Goal: Transaction & Acquisition: Purchase product/service

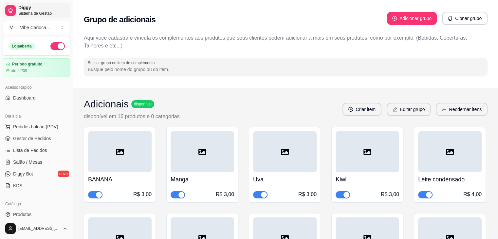
click at [41, 3] on link "Diggy Sistema de Gestão" at bounding box center [37, 11] width 68 height 16
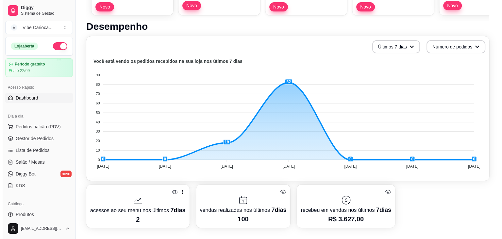
scroll to position [65, 0]
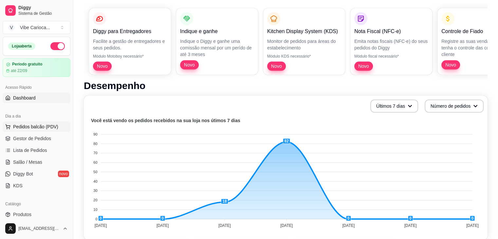
click at [51, 125] on span "Pedidos balcão (PDV)" at bounding box center [35, 126] width 45 height 7
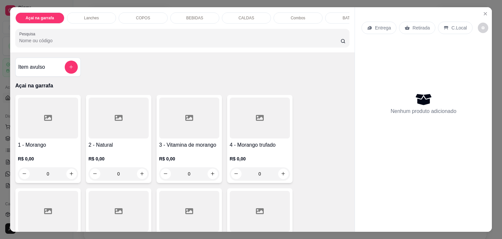
click at [146, 17] on p "COPOS" at bounding box center [143, 17] width 14 height 5
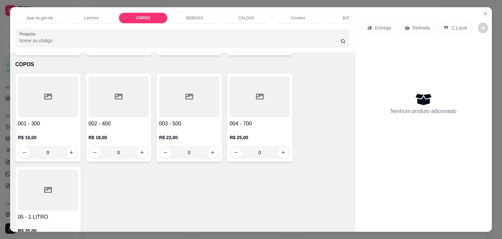
click at [42, 15] on p "Açai na garrafa" at bounding box center [39, 17] width 26 height 5
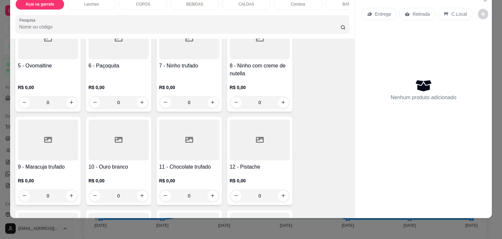
scroll to position [160, 0]
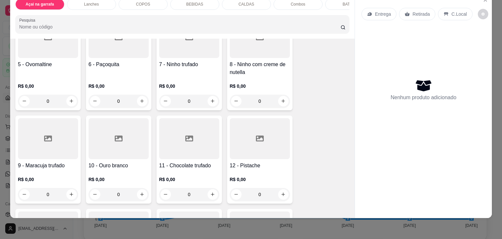
click at [53, 56] on div at bounding box center [48, 37] width 60 height 41
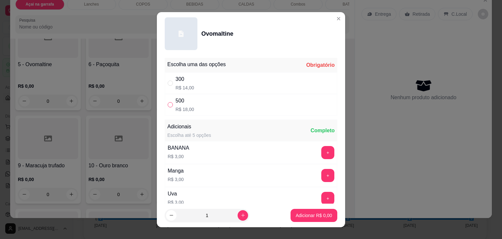
click at [168, 101] on label "" at bounding box center [170, 104] width 5 height 7
click at [168, 102] on input "" at bounding box center [170, 104] width 5 height 5
click at [168, 104] on input "" at bounding box center [170, 104] width 5 height 5
radio input "true"
click at [296, 212] on p "Adicionar R$ 18,00" at bounding box center [312, 215] width 39 height 7
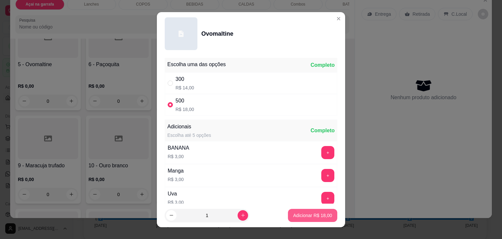
type input "1"
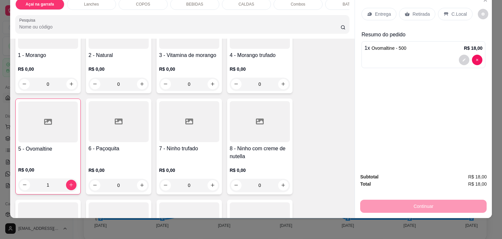
scroll to position [62, 0]
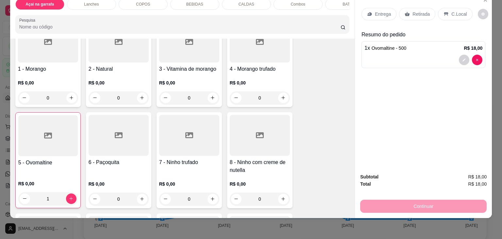
click at [250, 53] on div at bounding box center [260, 42] width 60 height 41
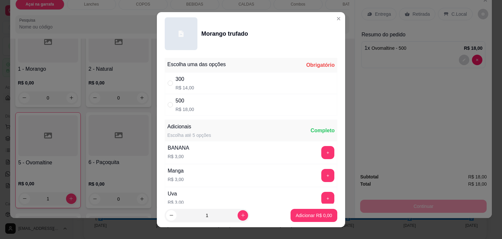
click at [171, 102] on div "" at bounding box center [172, 104] width 8 height 7
radio input "true"
click at [294, 214] on p "Adicionar R$ 18,00" at bounding box center [313, 215] width 38 height 6
type input "1"
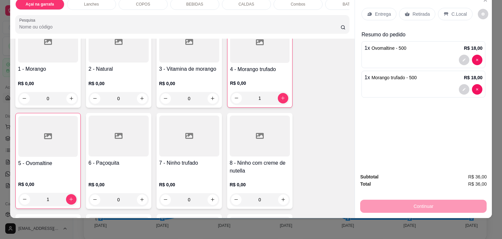
click at [458, 11] on p "C.Local" at bounding box center [459, 14] width 15 height 7
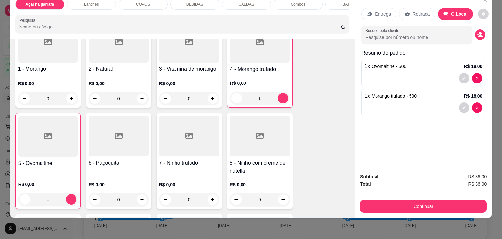
click at [401, 210] on div "Subtotal R$ 36,00 Total R$ 36,00 Continuar" at bounding box center [423, 193] width 137 height 50
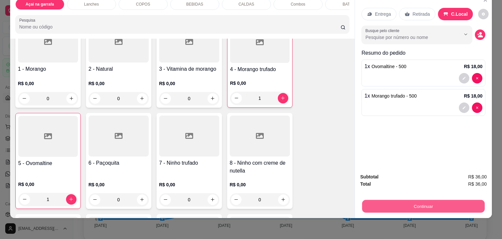
click at [405, 201] on button "Continuar" at bounding box center [423, 206] width 123 height 13
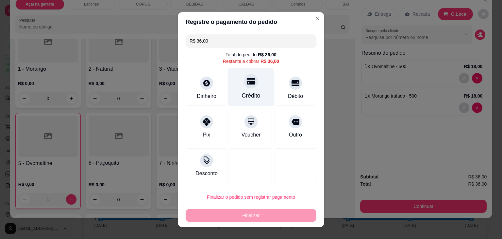
click at [244, 87] on div at bounding box center [251, 81] width 14 height 14
type input "R$ 0,00"
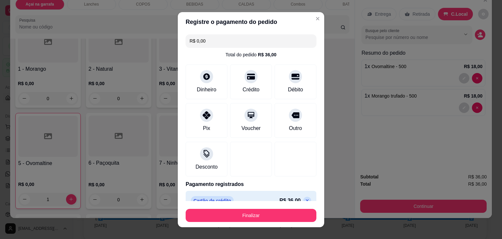
click at [236, 221] on footer "Finalizar" at bounding box center [251, 214] width 147 height 26
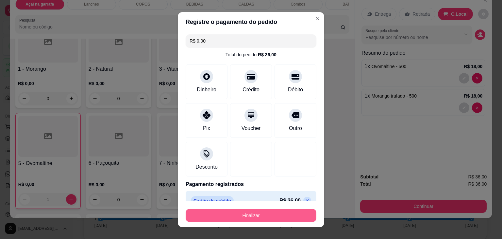
click at [237, 214] on button "Finalizar" at bounding box center [251, 215] width 131 height 13
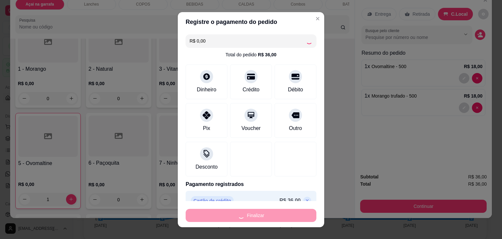
type input "0"
type input "-R$ 36,00"
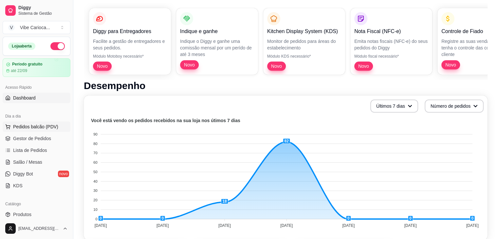
click at [42, 128] on span "Pedidos balcão (PDV)" at bounding box center [35, 126] width 45 height 7
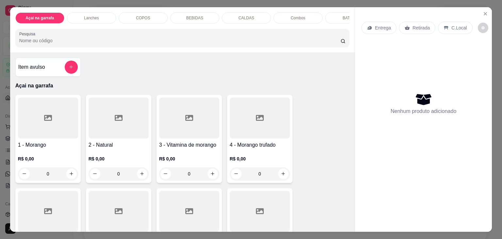
click at [37, 121] on div at bounding box center [48, 117] width 60 height 41
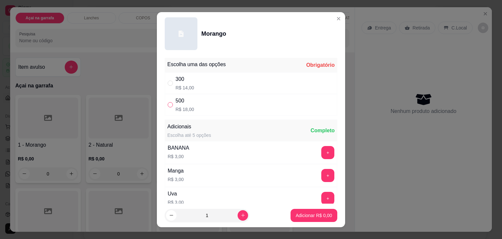
click at [168, 103] on input "" at bounding box center [170, 104] width 5 height 5
radio input "true"
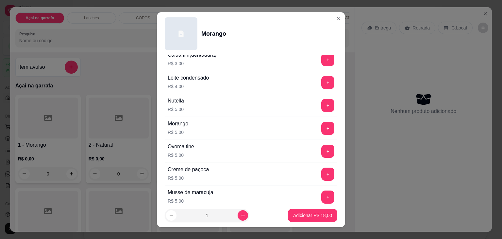
scroll to position [282, 0]
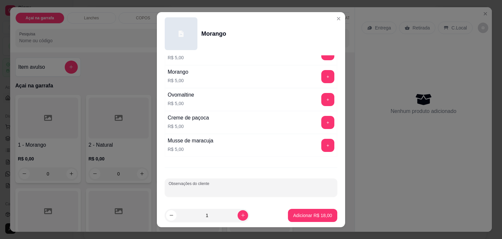
click at [190, 187] on input "Observações do cliente" at bounding box center [251, 190] width 165 height 7
type input "SEM CALDA"
click at [293, 216] on p "Adicionar R$ 18,00" at bounding box center [312, 215] width 39 height 7
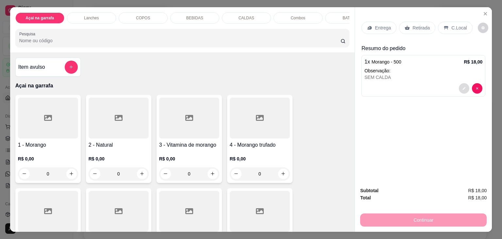
click at [463, 86] on icon "decrease-product-quantity" at bounding box center [465, 88] width 4 height 4
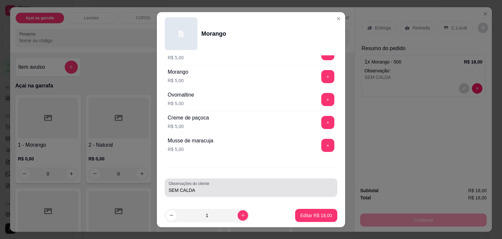
click at [212, 182] on div "SEM CALDA" at bounding box center [251, 187] width 165 height 13
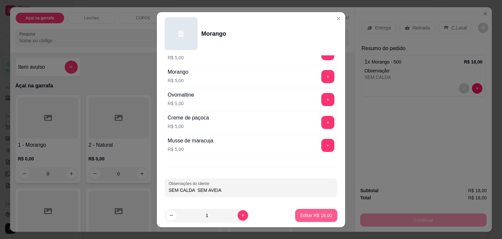
type input "SEM CALDA SEM AVEIA"
click at [298, 210] on button "Editar R$ 18,00" at bounding box center [316, 215] width 42 height 13
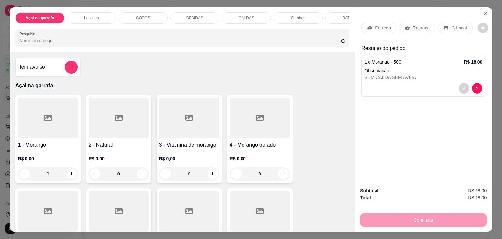
click at [455, 26] on p "C.Local" at bounding box center [459, 28] width 15 height 7
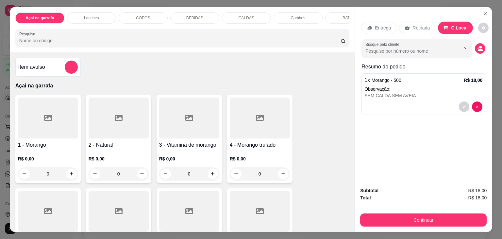
click at [387, 215] on button "Continuar" at bounding box center [423, 219] width 127 height 13
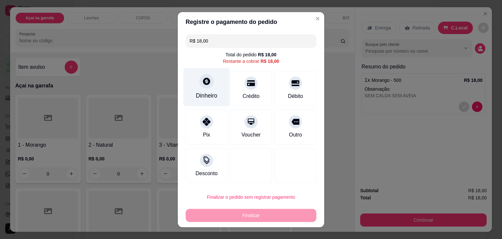
click at [202, 88] on div "Dinheiro" at bounding box center [207, 87] width 46 height 38
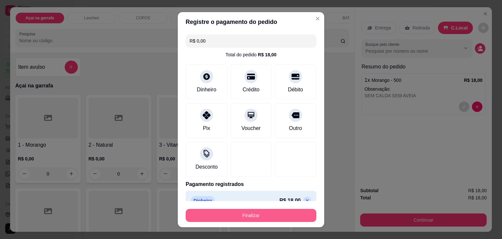
click at [239, 218] on button "Finalizar" at bounding box center [251, 215] width 131 height 13
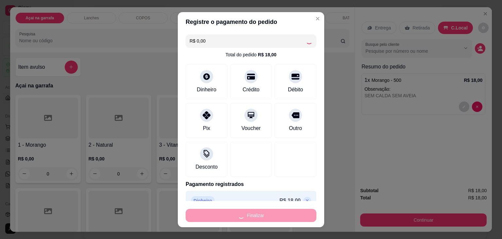
type input "-R$ 18,00"
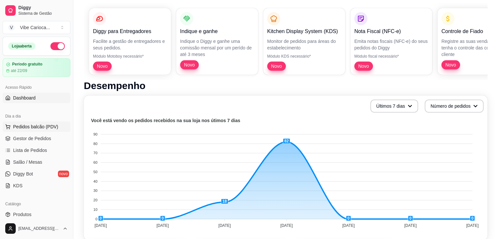
click at [12, 126] on button "Pedidos balcão (PDV)" at bounding box center [37, 126] width 68 height 10
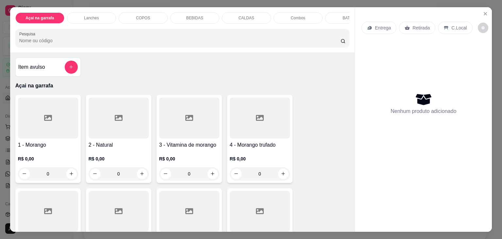
click at [136, 16] on p "COPOS" at bounding box center [143, 17] width 14 height 5
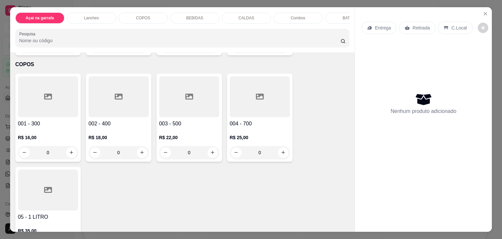
scroll to position [16, 0]
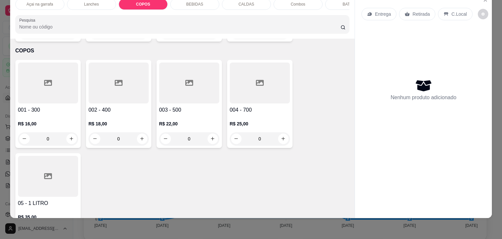
click at [18, 84] on div at bounding box center [48, 82] width 60 height 41
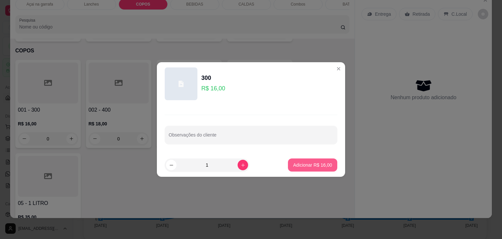
click at [313, 162] on p "Adicionar R$ 16,00" at bounding box center [312, 165] width 39 height 7
type input "1"
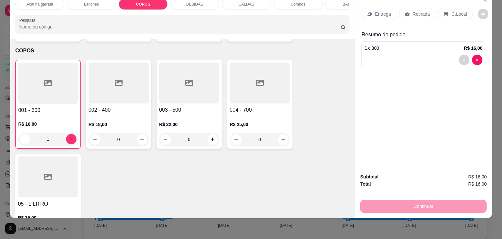
click at [457, 12] on p "C.Local" at bounding box center [459, 14] width 15 height 7
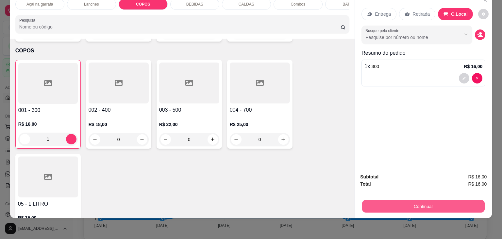
click at [421, 200] on button "Continuar" at bounding box center [423, 206] width 123 height 13
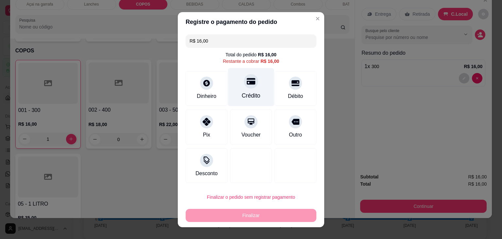
click at [247, 82] on icon at bounding box center [251, 81] width 9 height 7
type input "R$ 0,00"
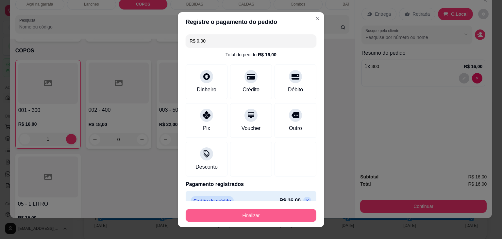
click at [262, 218] on button "Finalizar" at bounding box center [251, 215] width 131 height 13
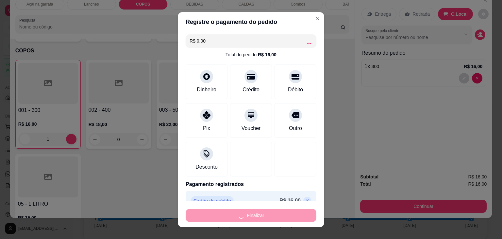
type input "0"
type input "-R$ 16,00"
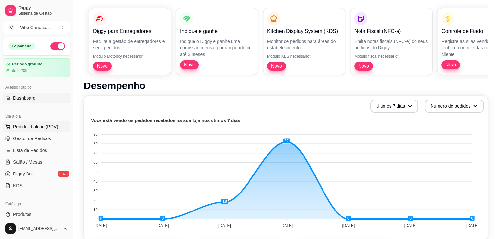
click at [38, 127] on span "Pedidos balcão (PDV)" at bounding box center [35, 126] width 45 height 7
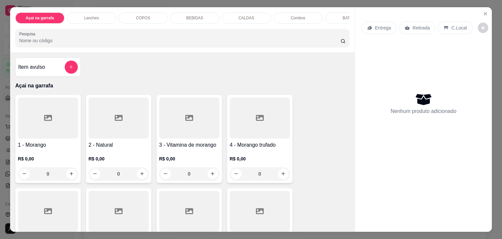
click at [140, 15] on p "COPOS" at bounding box center [143, 17] width 14 height 5
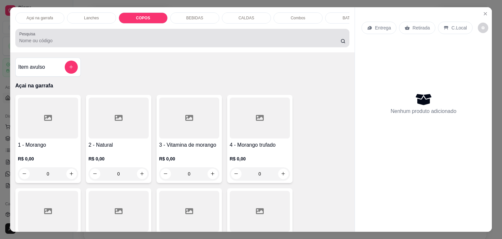
scroll to position [16, 0]
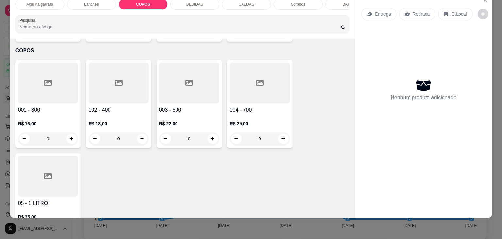
click at [267, 72] on div at bounding box center [260, 82] width 60 height 41
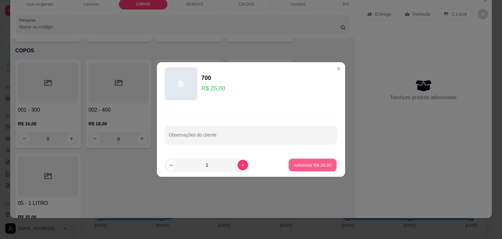
click at [325, 164] on p "Adicionar R$ 25,00" at bounding box center [313, 165] width 38 height 6
type input "1"
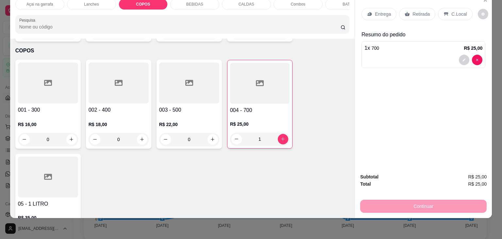
click at [444, 11] on icon at bounding box center [446, 13] width 5 height 5
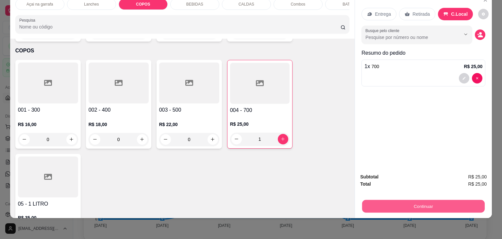
click at [382, 200] on button "Continuar" at bounding box center [423, 206] width 123 height 13
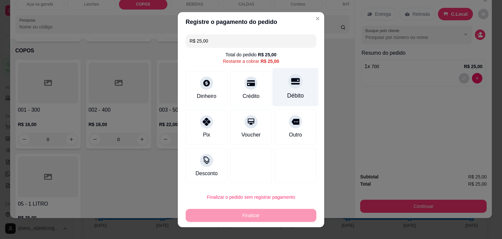
click at [277, 94] on div "Débito" at bounding box center [296, 87] width 46 height 38
type input "R$ 0,00"
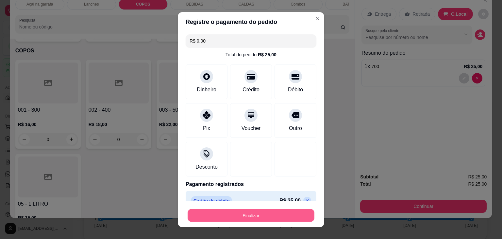
click at [246, 217] on button "Finalizar" at bounding box center [251, 215] width 127 height 13
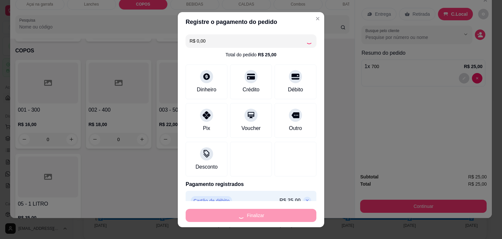
type input "0"
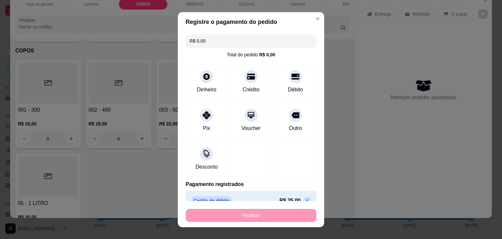
type input "-R$ 25,00"
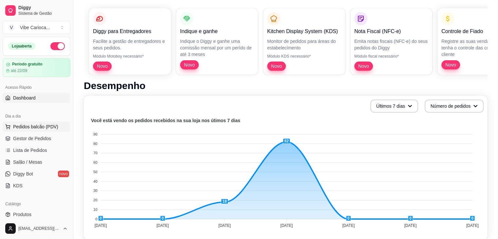
click at [40, 129] on span "Pedidos balcão (PDV)" at bounding box center [35, 126] width 45 height 7
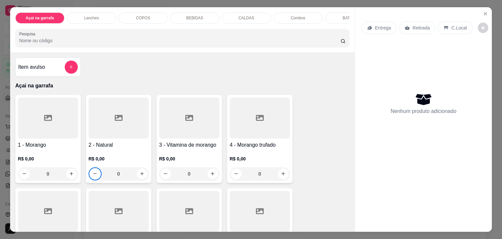
click at [92, 175] on div "0" at bounding box center [119, 173] width 60 height 13
click at [303, 87] on p "Açai na garrafa" at bounding box center [182, 86] width 335 height 8
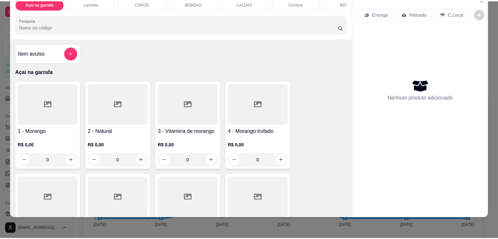
scroll to position [164, 0]
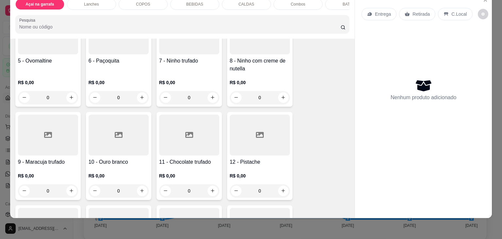
click at [249, 119] on div at bounding box center [260, 134] width 60 height 41
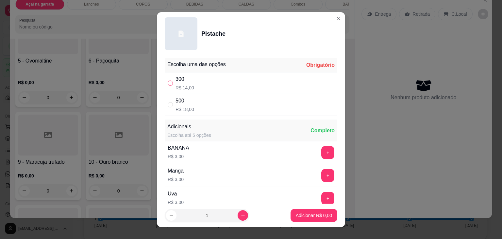
click at [168, 83] on input "" at bounding box center [170, 82] width 5 height 5
radio input "true"
click at [304, 214] on p "Adicionar R$ 14,00" at bounding box center [312, 215] width 39 height 7
type input "1"
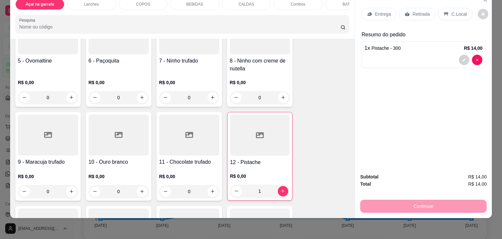
click at [445, 8] on div "C.Local" at bounding box center [455, 14] width 34 height 12
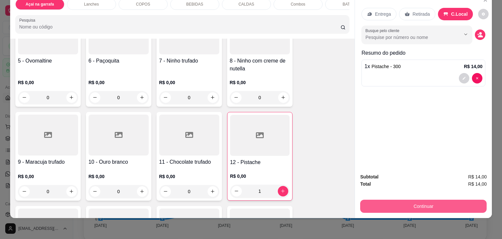
click at [412, 204] on button "Continuar" at bounding box center [423, 206] width 127 height 13
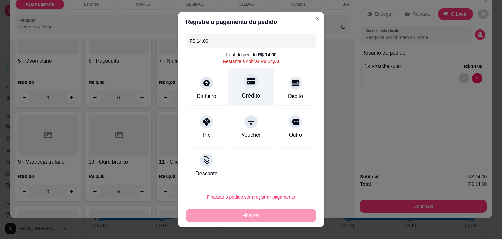
click at [245, 91] on div "Crédito" at bounding box center [251, 87] width 46 height 38
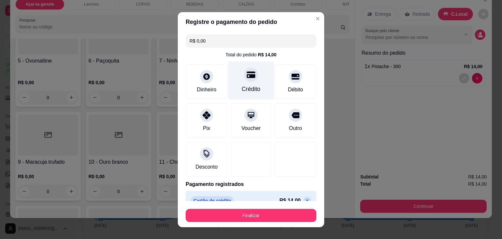
type input "R$ 0,00"
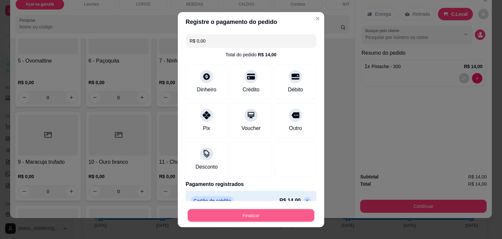
click at [283, 216] on button "Finalizar" at bounding box center [251, 215] width 127 height 13
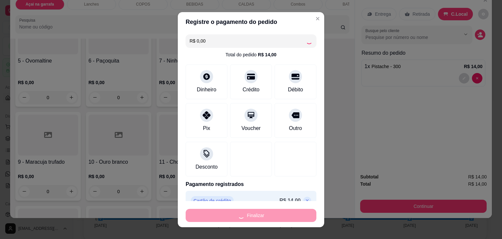
type input "0"
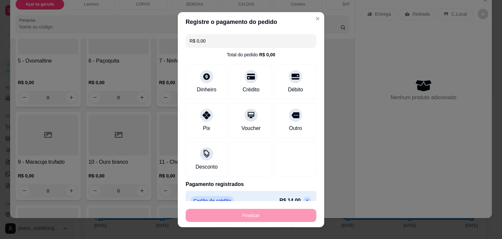
type input "-R$ 14,00"
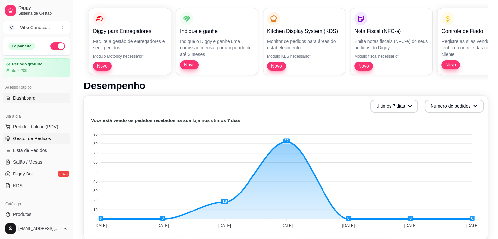
click at [27, 138] on span "Gestor de Pedidos" at bounding box center [32, 138] width 38 height 7
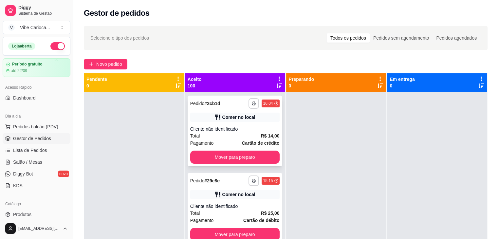
click at [209, 120] on div "Comer no local" at bounding box center [234, 117] width 89 height 9
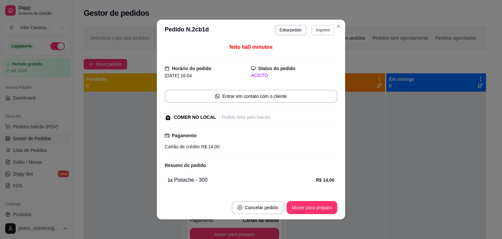
click at [317, 27] on button "Imprimir" at bounding box center [323, 30] width 23 height 10
click at [305, 53] on button "IMPRESSORA" at bounding box center [310, 53] width 46 height 10
click at [321, 33] on button "Imprimir" at bounding box center [323, 30] width 23 height 10
click at [297, 55] on button "IMPRESSORA" at bounding box center [309, 53] width 46 height 10
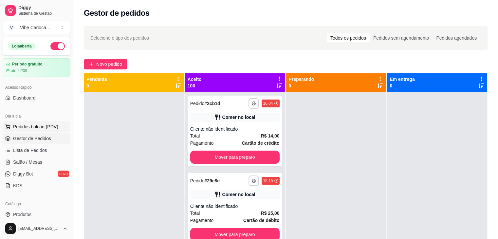
click at [29, 126] on span "Pedidos balcão (PDV)" at bounding box center [35, 126] width 45 height 7
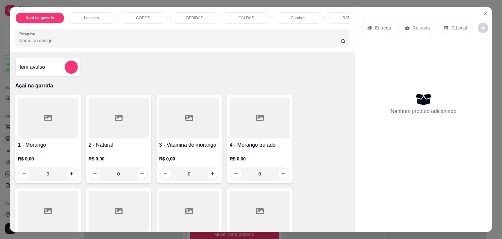
click at [147, 12] on div "COPOS" at bounding box center [143, 17] width 49 height 11
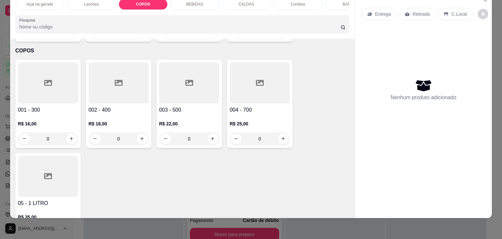
click at [48, 79] on icon at bounding box center [48, 83] width 8 height 8
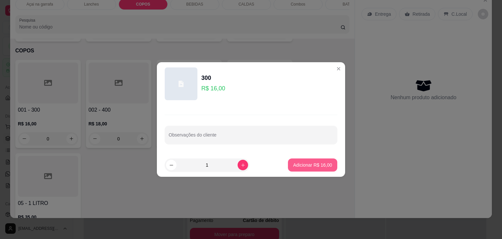
click at [301, 167] on p "Adicionar R$ 16,00" at bounding box center [312, 165] width 39 height 7
type input "1"
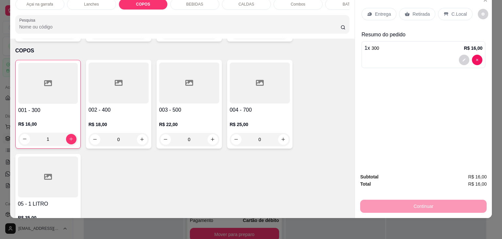
click at [445, 11] on icon at bounding box center [446, 13] width 5 height 5
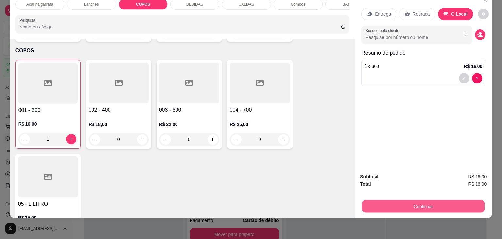
click at [434, 202] on button "Continuar" at bounding box center [423, 206] width 123 height 13
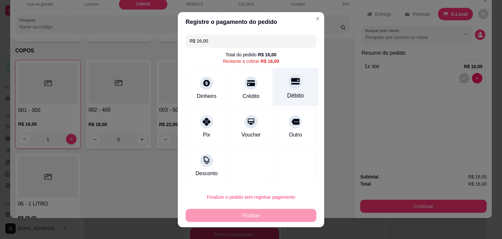
click at [293, 85] on div at bounding box center [296, 81] width 14 height 14
type input "R$ 0,00"
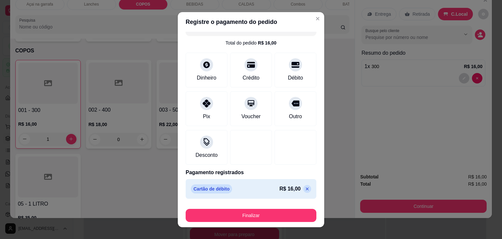
scroll to position [9, 0]
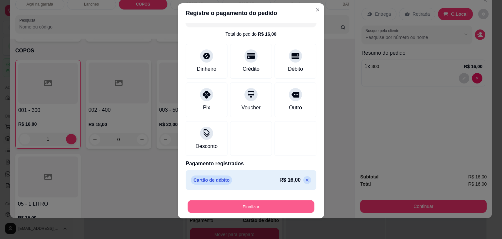
click at [284, 206] on button "Finalizar" at bounding box center [251, 206] width 127 height 13
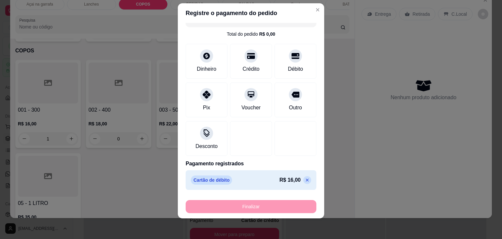
type input "0"
type input "-R$ 16,00"
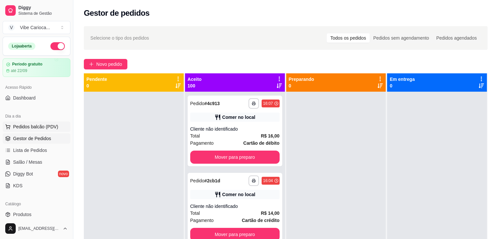
click at [47, 125] on span "Pedidos balcão (PDV)" at bounding box center [35, 126] width 45 height 7
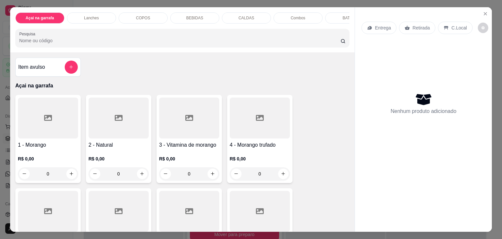
click at [152, 17] on div "COPOS" at bounding box center [143, 17] width 49 height 11
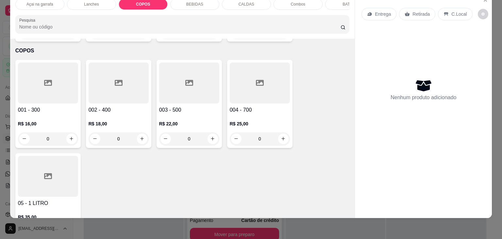
click at [34, 84] on div at bounding box center [48, 82] width 60 height 41
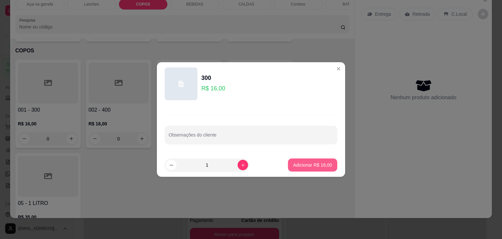
click at [294, 174] on footer "1 Adicionar R$ 16,00" at bounding box center [251, 165] width 188 height 24
click at [319, 166] on p "Adicionar R$ 16,00" at bounding box center [312, 165] width 39 height 7
type input "1"
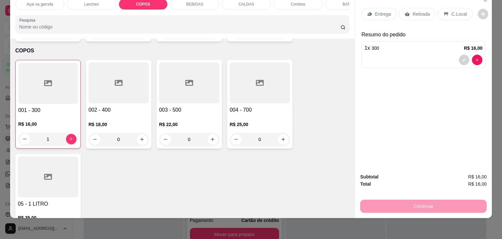
click at [148, 90] on div "002 - 400 R$ 18,00 0" at bounding box center [118, 104] width 65 height 89
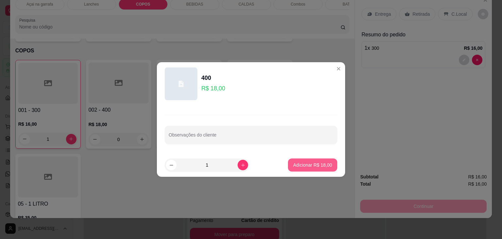
click at [304, 168] on button "Adicionar R$ 18,00" at bounding box center [312, 164] width 49 height 13
type input "1"
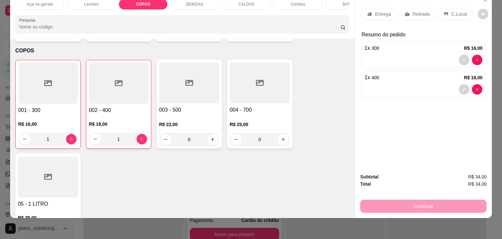
click at [453, 11] on p "C.Local" at bounding box center [459, 14] width 15 height 7
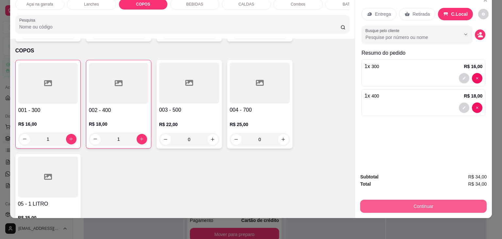
click at [405, 205] on button "Continuar" at bounding box center [423, 206] width 127 height 13
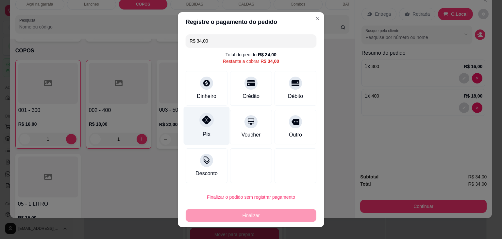
click at [204, 121] on icon at bounding box center [206, 119] width 9 height 9
type input "R$ 0,00"
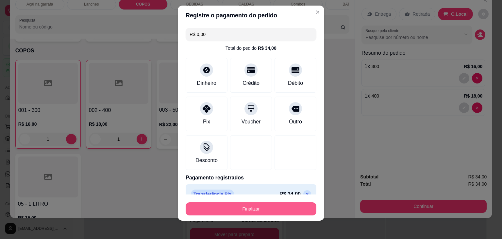
scroll to position [9, 0]
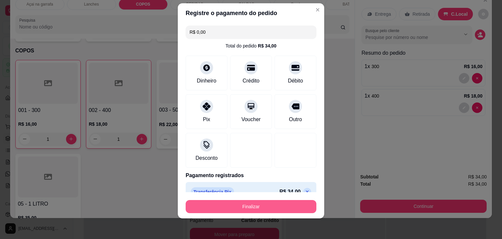
click at [247, 209] on button "Finalizar" at bounding box center [251, 206] width 131 height 13
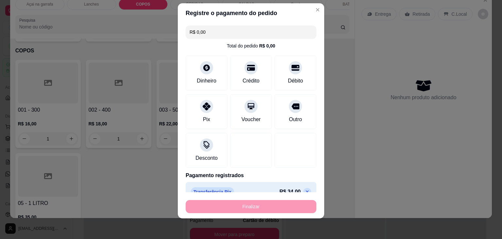
type input "0"
type input "-R$ 34,00"
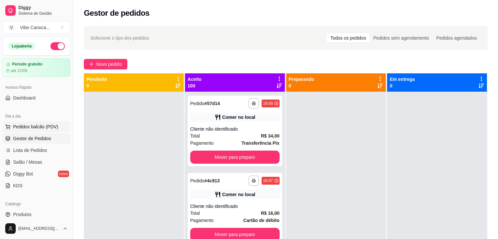
click at [36, 126] on span "Pedidos balcão (PDV)" at bounding box center [35, 126] width 45 height 7
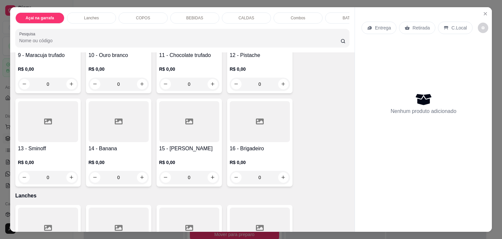
scroll to position [294, 0]
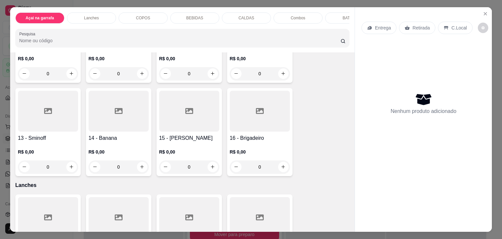
click at [120, 112] on icon at bounding box center [119, 111] width 8 height 6
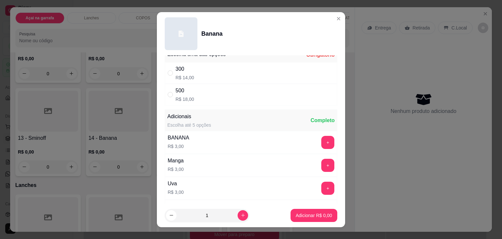
scroll to position [0, 0]
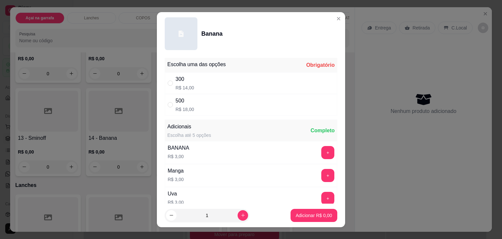
click at [176, 82] on div "300" at bounding box center [185, 79] width 19 height 8
radio input "true"
click at [305, 214] on p "Adicionar R$ 14,00" at bounding box center [313, 215] width 38 height 6
type input "1"
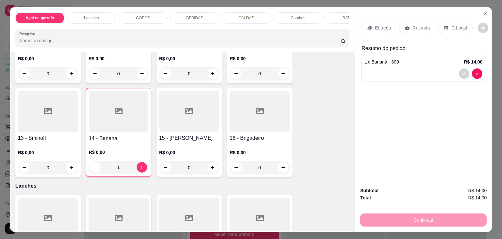
click at [381, 62] on p "1 x Banana - 300" at bounding box center [382, 62] width 34 height 8
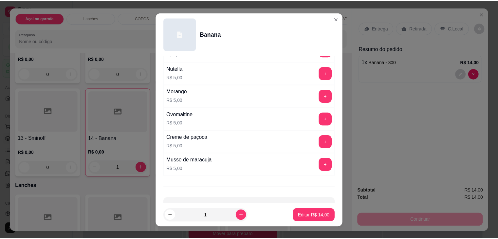
scroll to position [282, 0]
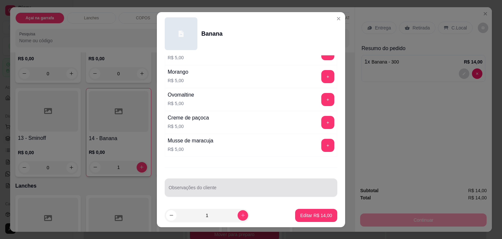
click at [248, 187] on input "Observações do cliente" at bounding box center [251, 190] width 165 height 7
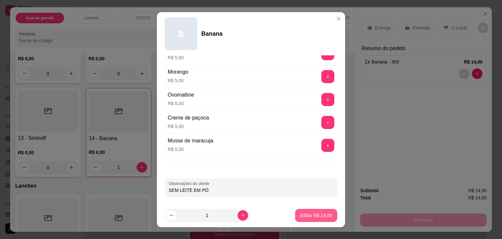
type input "SEM LEITE EM PÓ"
click at [326, 217] on button "Editar R$ 14,00" at bounding box center [316, 215] width 42 height 13
type input "0"
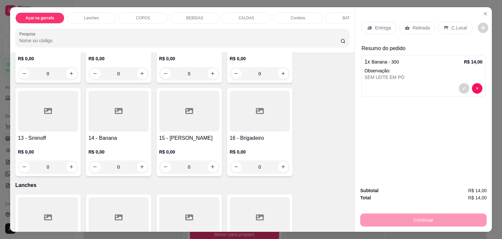
click at [458, 25] on p "C.Local" at bounding box center [459, 28] width 15 height 7
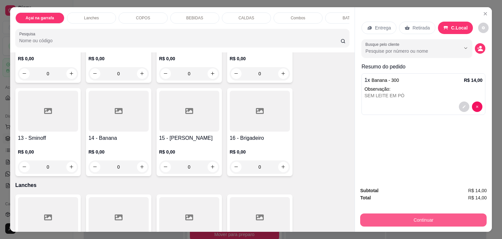
click at [398, 221] on button "Continuar" at bounding box center [423, 219] width 127 height 13
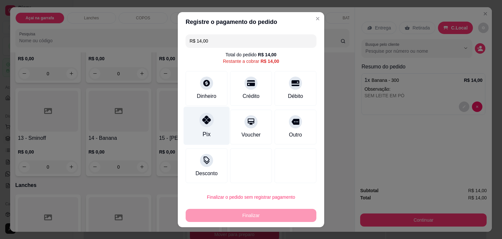
click at [206, 130] on div "Pix" at bounding box center [207, 134] width 8 height 9
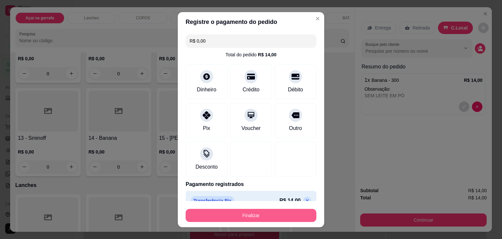
click at [281, 218] on button "Finalizar" at bounding box center [251, 215] width 131 height 13
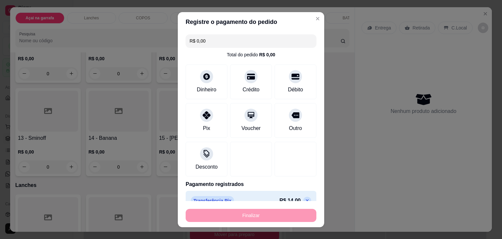
type input "-R$ 14,00"
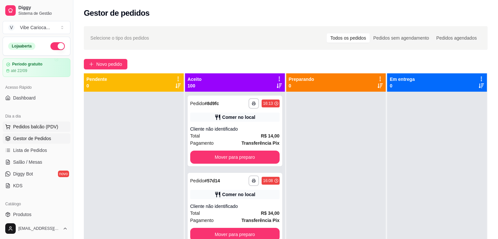
click at [29, 122] on button "Pedidos balcão (PDV)" at bounding box center [37, 126] width 68 height 10
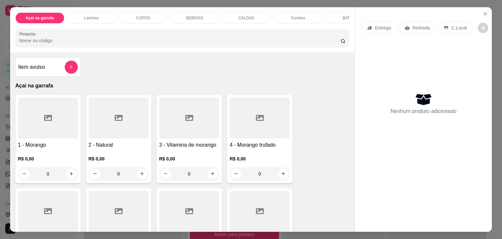
click at [133, 19] on div "COPOS" at bounding box center [143, 17] width 49 height 11
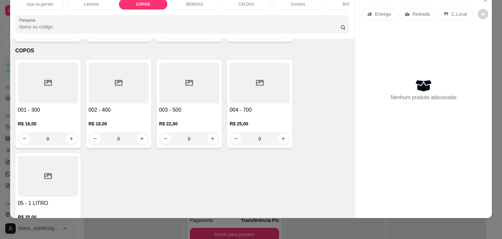
click at [47, 89] on div at bounding box center [48, 82] width 60 height 41
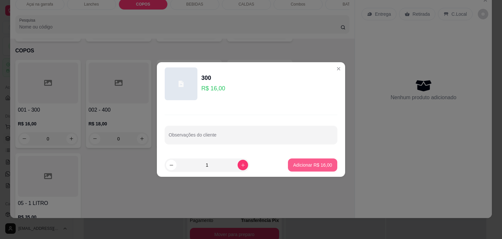
click at [301, 165] on p "Adicionar R$ 16,00" at bounding box center [312, 165] width 39 height 7
type input "1"
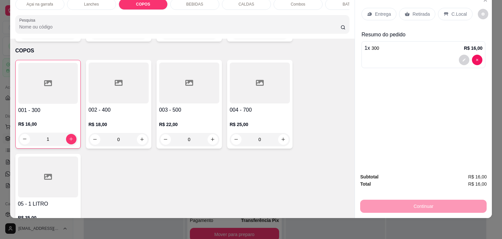
click at [452, 11] on p "C.Local" at bounding box center [459, 14] width 15 height 7
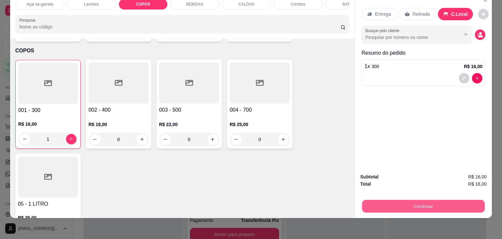
click at [444, 200] on button "Continuar" at bounding box center [423, 206] width 123 height 13
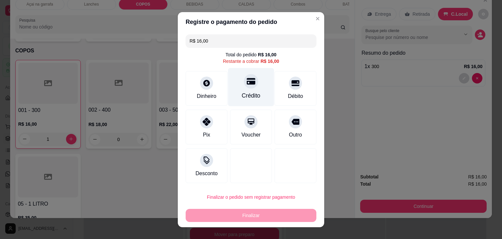
click at [245, 95] on div "Crédito" at bounding box center [251, 95] width 19 height 9
type input "R$ 0,00"
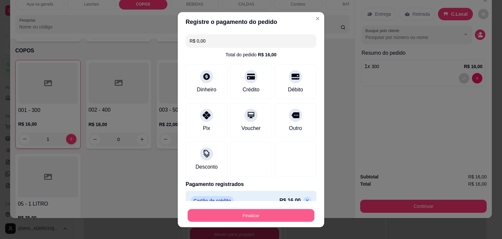
click at [249, 216] on button "Finalizar" at bounding box center [251, 215] width 127 height 13
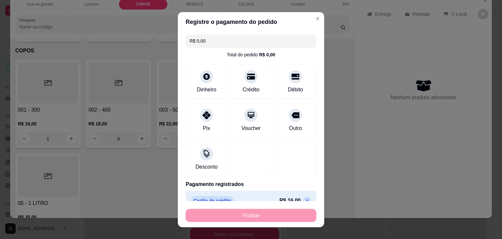
type input "0"
type input "-R$ 16,00"
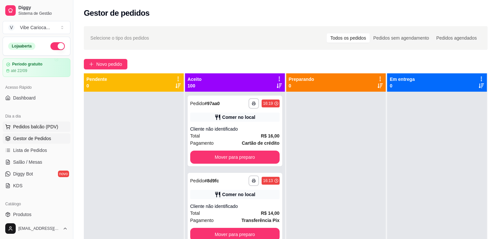
click at [47, 130] on button "Pedidos balcão (PDV)" at bounding box center [37, 126] width 68 height 10
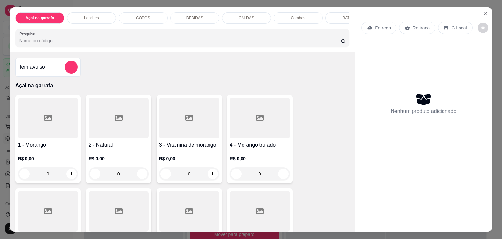
click at [61, 109] on div at bounding box center [48, 117] width 60 height 41
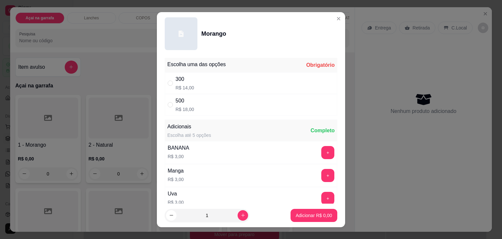
click at [169, 100] on div "500 R$ 18,00" at bounding box center [251, 105] width 173 height 22
radio input "true"
click at [310, 215] on p "Adicionar R$ 18,00" at bounding box center [312, 215] width 39 height 7
type input "1"
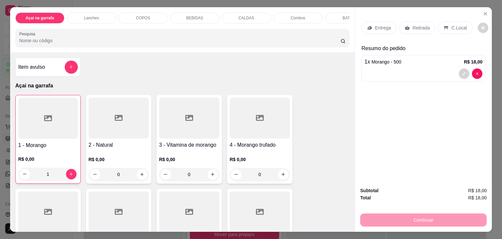
click at [454, 25] on p "C.Local" at bounding box center [459, 28] width 15 height 7
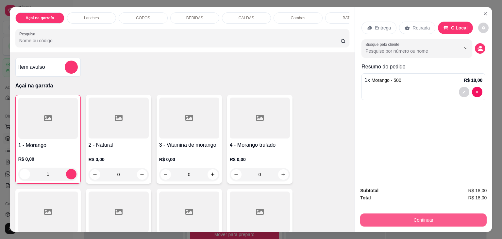
click at [464, 213] on button "Continuar" at bounding box center [423, 219] width 127 height 13
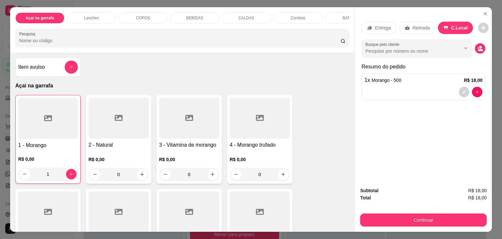
click at [405, 79] on div "1 x Morango - 500 R$ 18,00" at bounding box center [424, 80] width 118 height 8
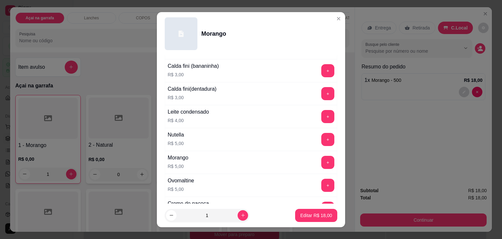
scroll to position [282, 0]
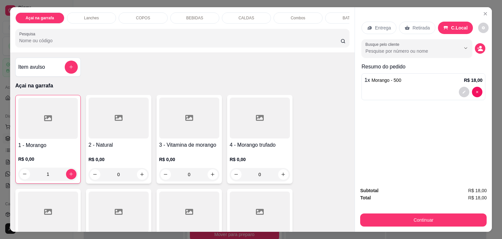
click at [397, 81] on p "1 x Morango - 500" at bounding box center [383, 80] width 37 height 8
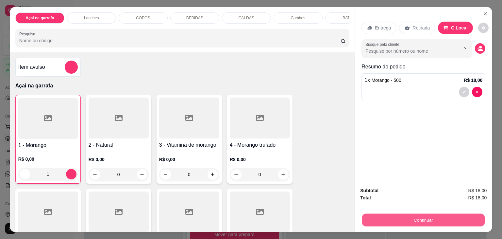
click at [430, 221] on button "Continuar" at bounding box center [423, 220] width 123 height 13
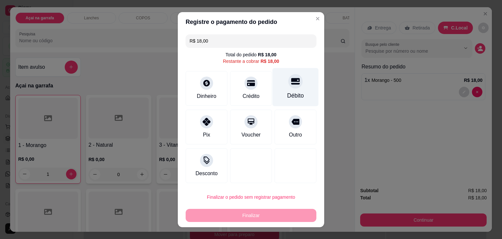
click at [291, 77] on icon at bounding box center [295, 81] width 9 height 9
type input "R$ 0,00"
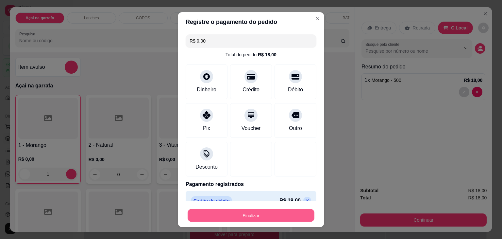
click at [267, 219] on button "Finalizar" at bounding box center [251, 215] width 127 height 13
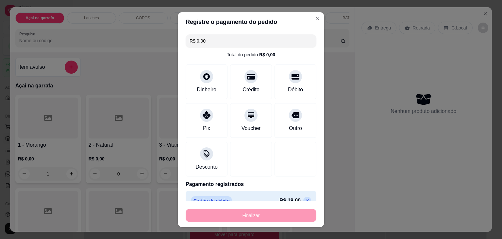
type input "0"
type input "-R$ 18,00"
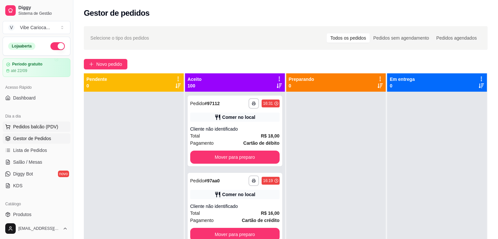
click at [38, 128] on span "Pedidos balcão (PDV)" at bounding box center [35, 126] width 45 height 7
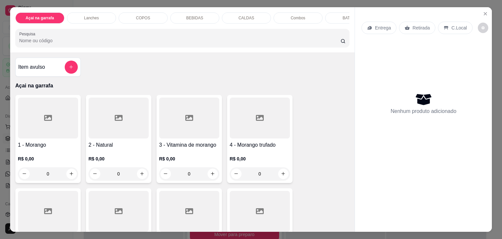
click at [142, 9] on div "Açai na garrafa Lanches COPOS BEBIDAS CALDAS Combos BATATA Pesquisa" at bounding box center [182, 29] width 345 height 45
click at [139, 15] on p "COPOS" at bounding box center [143, 17] width 14 height 5
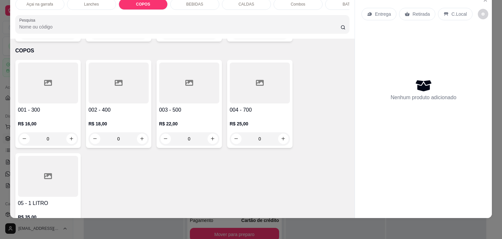
click at [123, 69] on div at bounding box center [119, 82] width 60 height 41
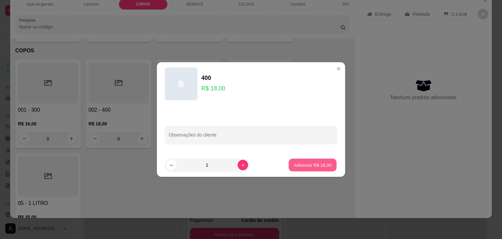
click at [294, 165] on p "Adicionar R$ 18,00" at bounding box center [313, 165] width 38 height 6
type input "1"
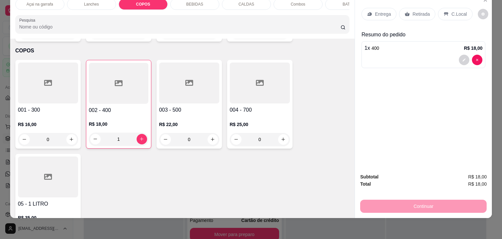
click at [453, 13] on div "C.Local" at bounding box center [455, 14] width 34 height 12
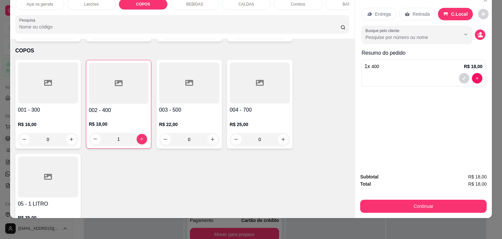
click at [409, 200] on button "Continuar" at bounding box center [423, 206] width 127 height 13
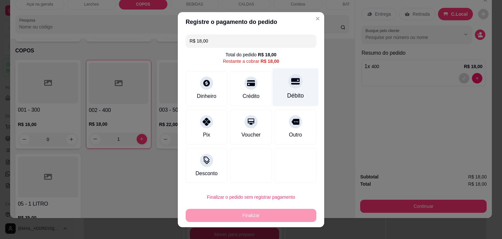
click at [283, 90] on div "Débito" at bounding box center [296, 87] width 46 height 38
type input "R$ 0,00"
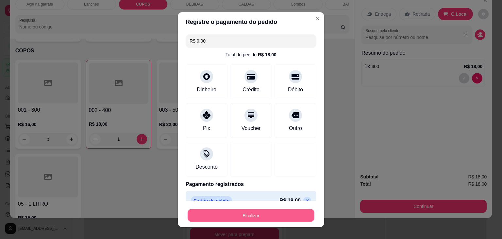
click at [264, 216] on button "Finalizar" at bounding box center [251, 215] width 127 height 13
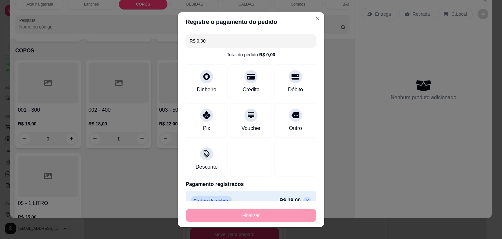
type input "0"
type input "-R$ 18,00"
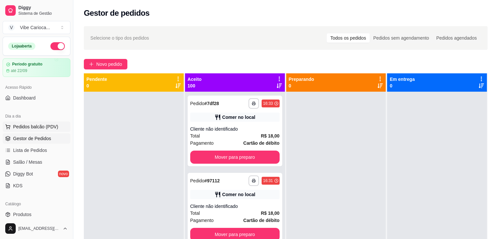
click at [34, 127] on span "Pedidos balcão (PDV)" at bounding box center [35, 126] width 45 height 7
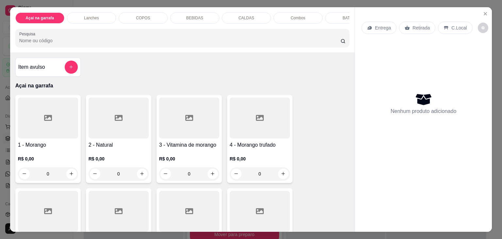
click at [132, 12] on div "COPOS" at bounding box center [143, 17] width 49 height 11
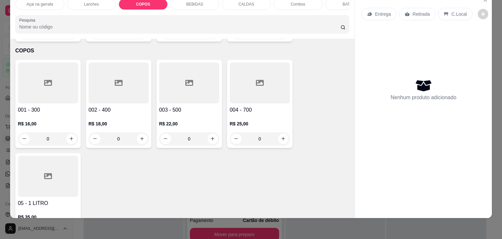
click at [113, 79] on div at bounding box center [119, 82] width 60 height 41
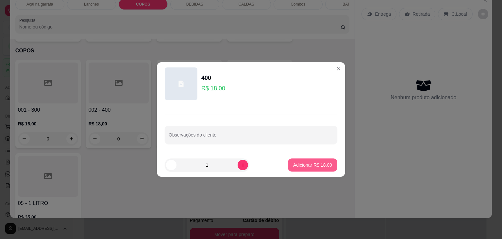
click at [304, 159] on button "Adicionar R$ 18,00" at bounding box center [312, 164] width 49 height 13
type input "1"
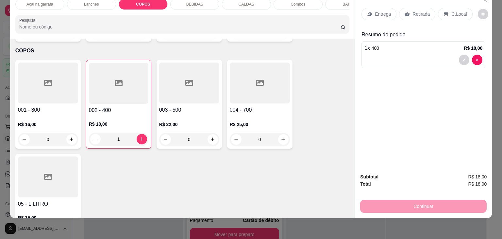
click at [452, 11] on p "C.Local" at bounding box center [459, 14] width 15 height 7
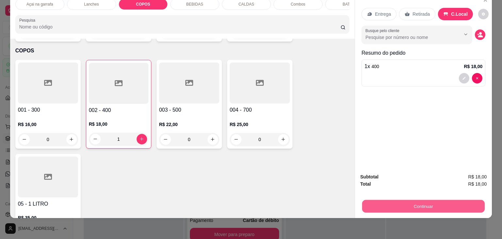
click at [412, 200] on button "Continuar" at bounding box center [423, 206] width 123 height 13
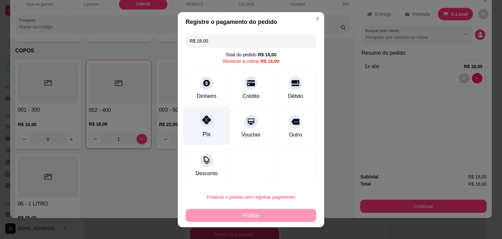
click at [200, 119] on div at bounding box center [207, 120] width 14 height 14
type input "R$ 0,00"
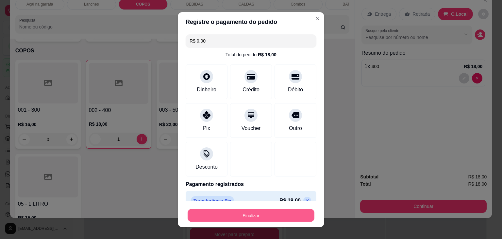
click at [276, 219] on button "Finalizar" at bounding box center [251, 215] width 127 height 13
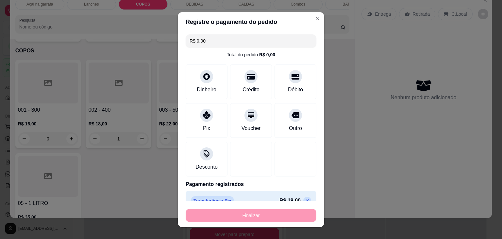
type input "0"
type input "-R$ 18,00"
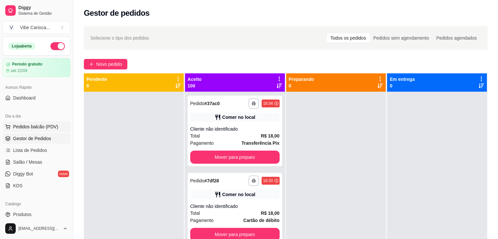
click at [37, 127] on span "Pedidos balcão (PDV)" at bounding box center [35, 126] width 45 height 7
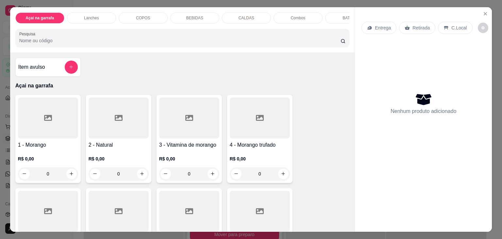
click at [163, 13] on div "COPOS" at bounding box center [143, 17] width 49 height 11
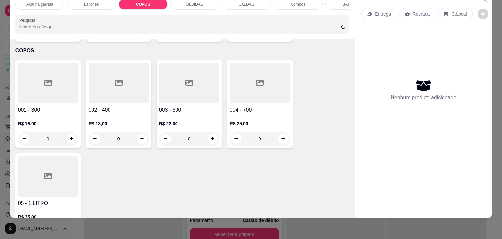
click at [197, 87] on div at bounding box center [189, 82] width 60 height 41
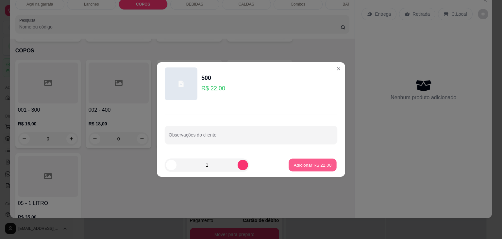
click at [312, 165] on p "Adicionar R$ 22,00" at bounding box center [313, 165] width 38 height 6
type input "1"
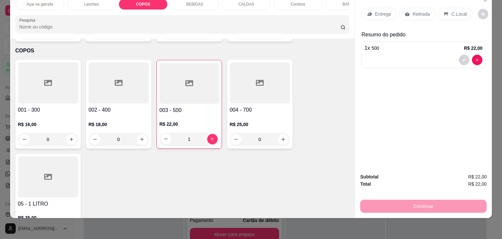
click at [444, 11] on icon at bounding box center [446, 13] width 5 height 5
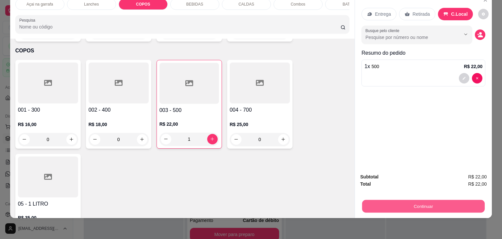
click at [393, 202] on button "Continuar" at bounding box center [423, 206] width 123 height 13
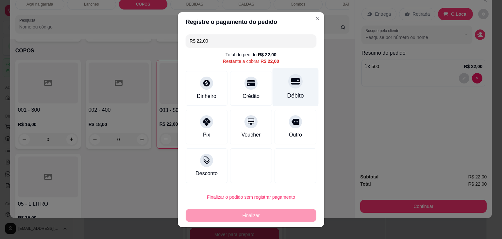
click at [293, 90] on div "Débito" at bounding box center [296, 87] width 46 height 38
type input "R$ 0,00"
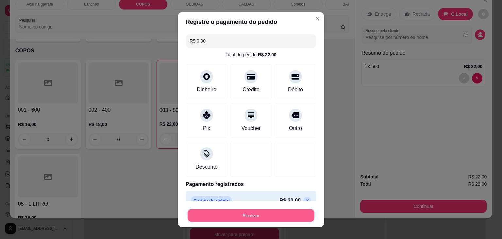
click at [258, 217] on button "Finalizar" at bounding box center [251, 215] width 127 height 13
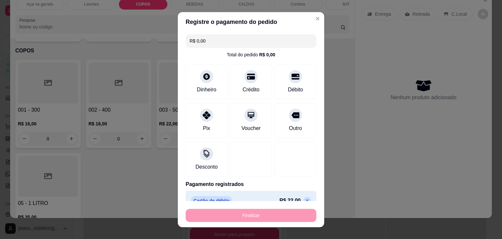
type input "0"
type input "-R$ 22,00"
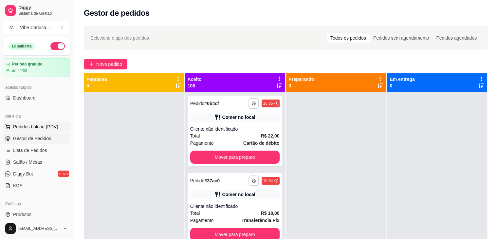
click at [13, 125] on button "Pedidos balcão (PDV)" at bounding box center [37, 126] width 68 height 10
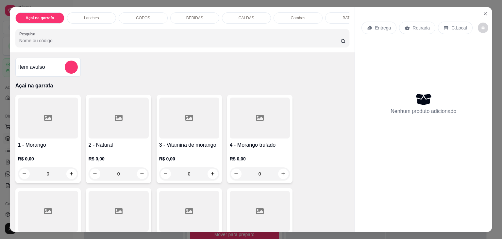
click at [137, 16] on p "COPOS" at bounding box center [143, 17] width 14 height 5
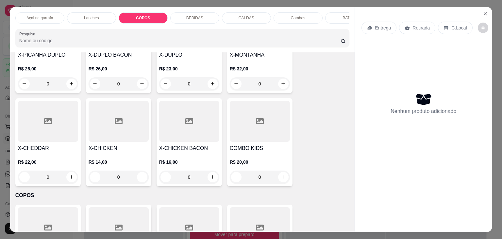
click at [24, 12] on div "Açai na garrafa" at bounding box center [39, 17] width 49 height 11
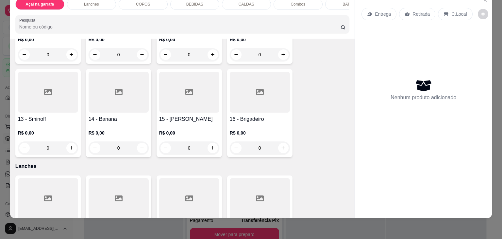
scroll to position [324, 0]
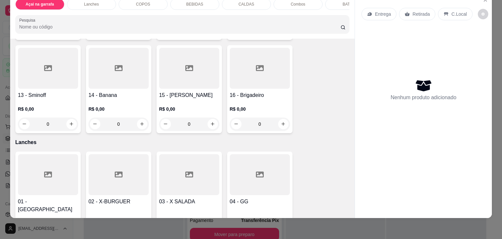
click at [109, 96] on h4 "14 - Banana" at bounding box center [119, 95] width 60 height 8
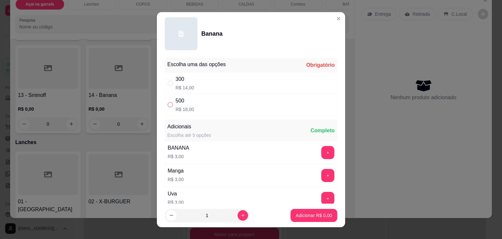
click at [170, 105] on input "" at bounding box center [170, 104] width 5 height 5
radio input "true"
click at [171, 84] on div "" at bounding box center [172, 82] width 8 height 7
radio input "true"
radio input "false"
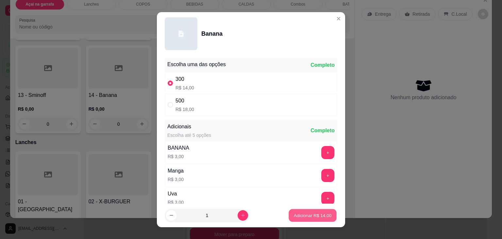
click at [309, 213] on p "Adicionar R$ 14,00" at bounding box center [313, 215] width 38 height 6
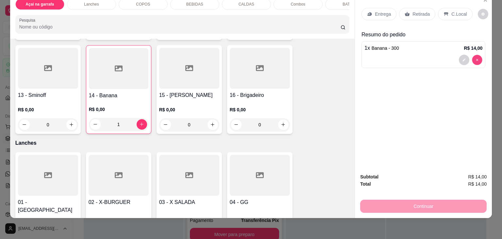
type input "0"
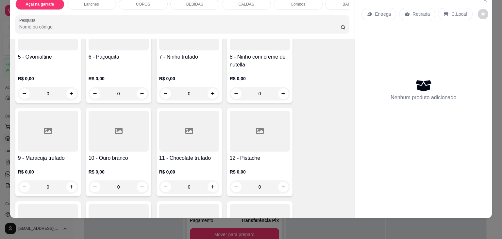
scroll to position [160, 0]
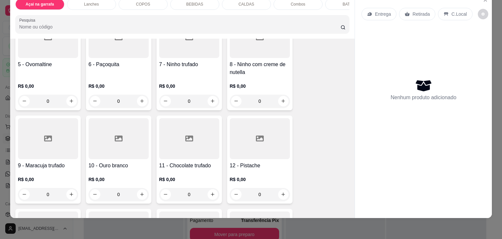
click at [58, 67] on h4 "5 - Ovomaltine" at bounding box center [48, 65] width 60 height 8
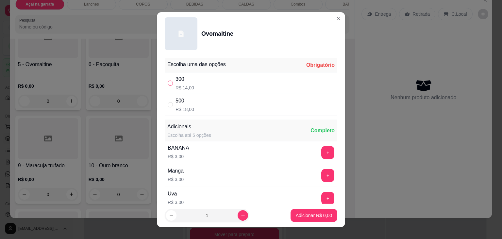
click at [168, 84] on input "" at bounding box center [170, 82] width 5 height 5
radio input "true"
click at [294, 217] on p "Adicionar R$ 14,00" at bounding box center [313, 215] width 38 height 6
type input "1"
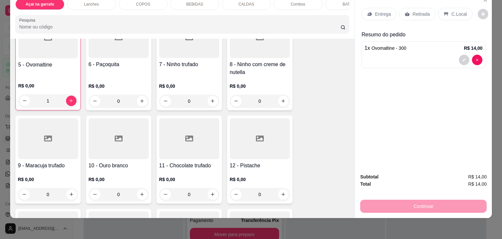
scroll to position [160, 0]
click at [452, 11] on p "C.Local" at bounding box center [459, 14] width 15 height 7
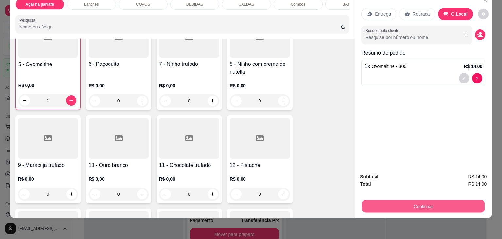
click at [394, 200] on button "Continuar" at bounding box center [423, 206] width 123 height 13
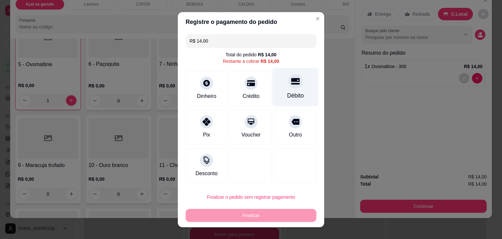
click at [291, 85] on icon at bounding box center [295, 81] width 9 height 9
type input "R$ 0,00"
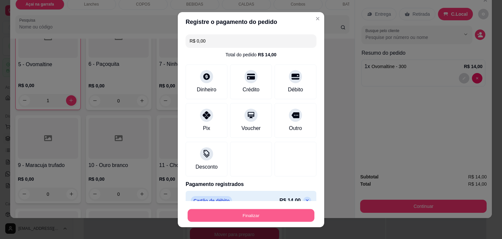
click at [284, 210] on button "Finalizar" at bounding box center [251, 215] width 127 height 13
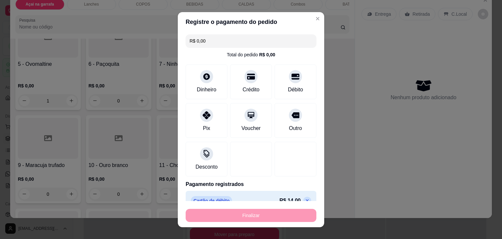
type input "0"
type input "-R$ 14,00"
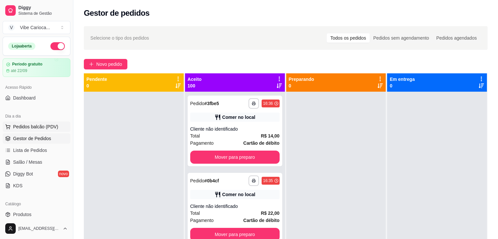
drag, startPoint x: 19, startPoint y: 128, endPoint x: 17, endPoint y: 125, distance: 3.8
click at [19, 128] on span "Pedidos balcão (PDV)" at bounding box center [35, 126] width 45 height 7
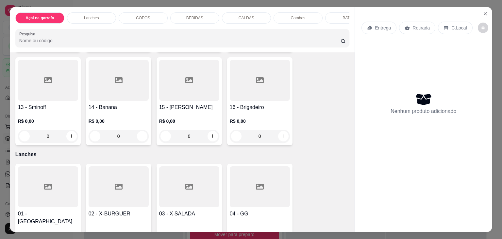
scroll to position [360, 0]
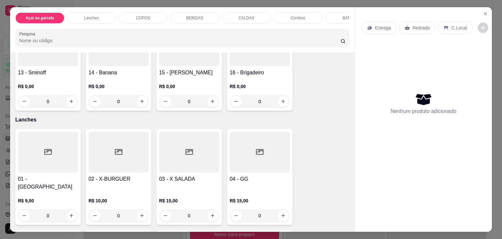
click at [127, 76] on h4 "14 - Banana" at bounding box center [119, 73] width 60 height 8
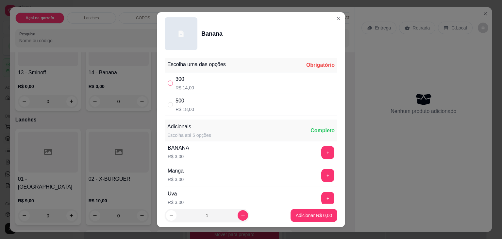
click at [169, 84] on input "" at bounding box center [170, 82] width 5 height 5
radio input "true"
click at [314, 215] on p "Adicionar R$ 14,00" at bounding box center [312, 215] width 39 height 7
type input "1"
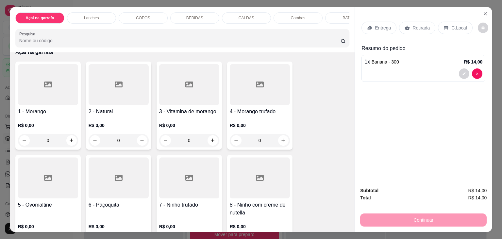
scroll to position [33, 0]
click at [167, 95] on div at bounding box center [189, 85] width 60 height 41
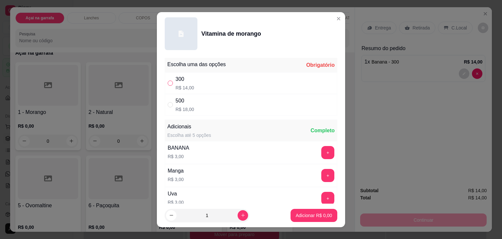
click at [168, 81] on input "" at bounding box center [170, 82] width 5 height 5
radio input "true"
click at [310, 219] on button "Adicionar R$ 14,00" at bounding box center [312, 215] width 49 height 13
type input "1"
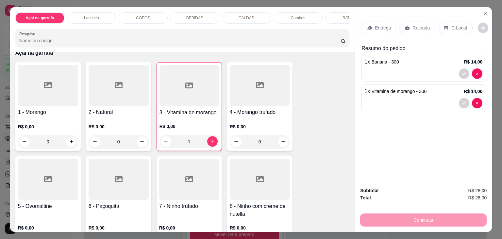
click at [452, 25] on p "C.Local" at bounding box center [459, 28] width 15 height 7
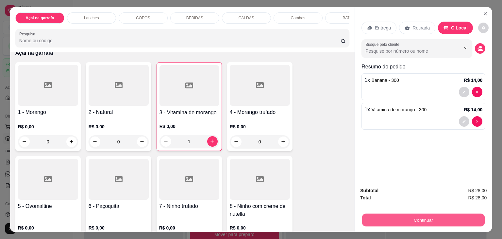
click at [421, 214] on button "Continuar" at bounding box center [423, 220] width 123 height 13
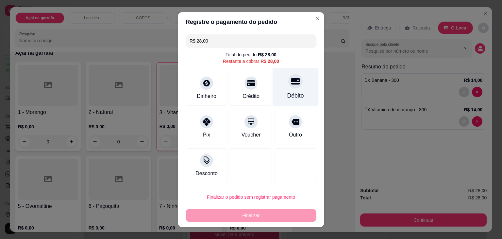
click at [288, 94] on div "Débito" at bounding box center [296, 95] width 17 height 9
type input "R$ 0,00"
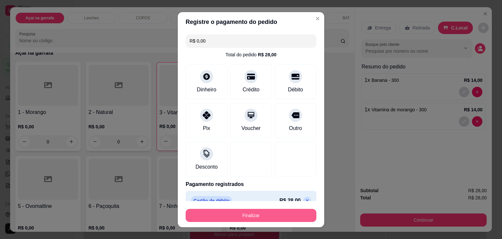
click at [277, 216] on button "Finalizar" at bounding box center [251, 215] width 131 height 13
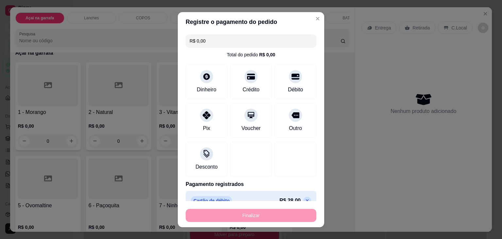
type input "0"
type input "-R$ 28,00"
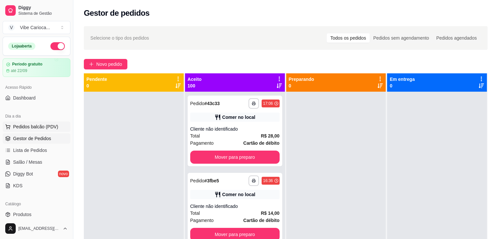
click at [25, 129] on span "Pedidos balcão (PDV)" at bounding box center [35, 126] width 45 height 7
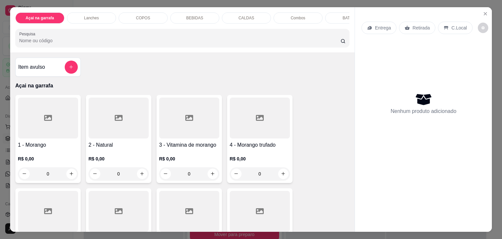
click at [310, 74] on div "Item avulso Açai na garrafa 1 - Morango R$ 0,00 0 2 - Natural R$ 0,00 0 3 - Vit…" at bounding box center [182, 141] width 345 height 179
click at [416, 135] on div "Nenhum produto adicionado" at bounding box center [424, 103] width 124 height 128
click at [137, 15] on p "COPOS" at bounding box center [143, 17] width 14 height 5
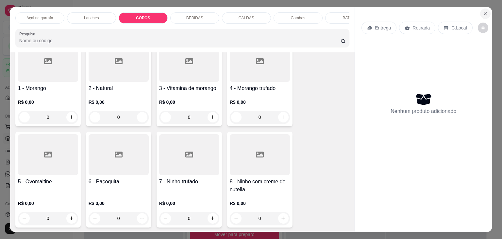
click at [484, 12] on icon "Close" at bounding box center [485, 13] width 3 height 3
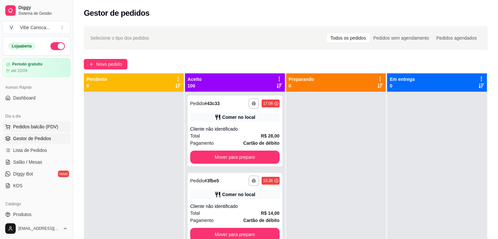
click at [40, 127] on span "Pedidos balcão (PDV)" at bounding box center [35, 126] width 45 height 7
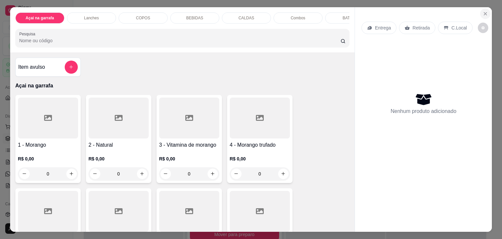
click at [484, 12] on icon "Close" at bounding box center [485, 13] width 3 height 3
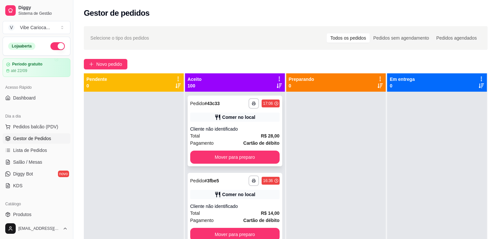
click at [226, 126] on div "Cliente não identificado" at bounding box center [234, 129] width 89 height 7
click at [35, 126] on span "Pedidos balcão (PDV)" at bounding box center [35, 126] width 45 height 7
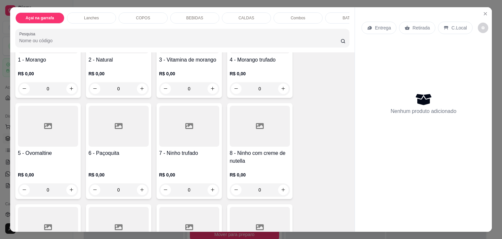
scroll to position [98, 0]
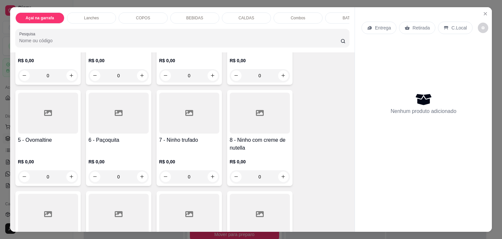
click at [280, 181] on div "0" at bounding box center [260, 176] width 60 height 13
click at [280, 181] on div "Manga R$ 3,00 +" at bounding box center [251, 177] width 176 height 24
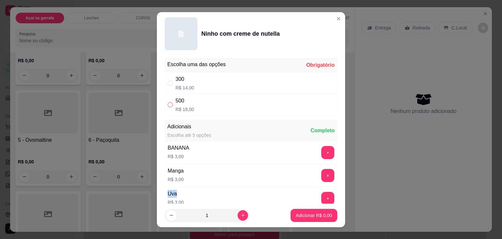
click at [168, 104] on input "" at bounding box center [170, 104] width 5 height 5
radio input "true"
click at [241, 214] on icon "increase-product-quantity" at bounding box center [243, 215] width 5 height 5
type input "2"
click at [313, 216] on p "Adicionar R$ 36,00" at bounding box center [313, 215] width 38 height 6
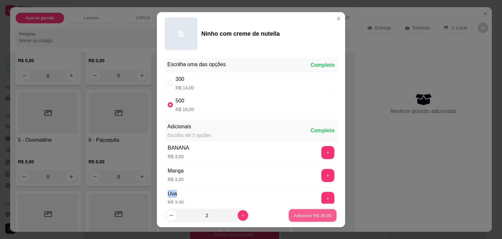
type input "2"
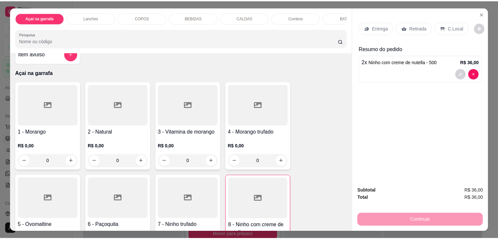
scroll to position [0, 0]
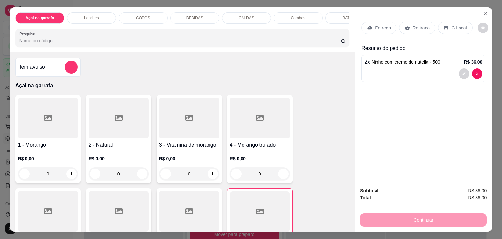
click at [241, 126] on div at bounding box center [260, 117] width 60 height 41
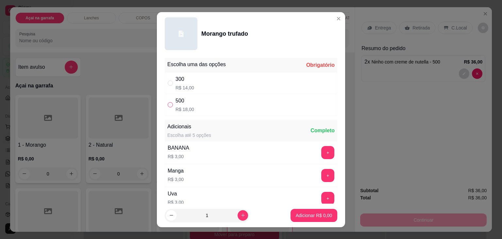
click at [168, 104] on input "" at bounding box center [170, 104] width 5 height 5
radio input "true"
click at [308, 210] on button "Adicionar R$ 18,00" at bounding box center [312, 215] width 49 height 13
type input "1"
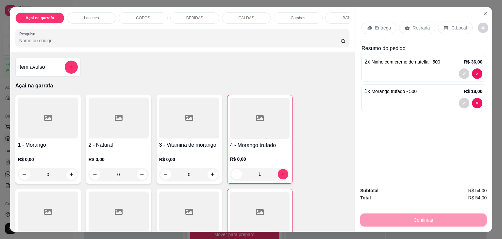
click at [445, 26] on icon at bounding box center [447, 28] width 4 height 4
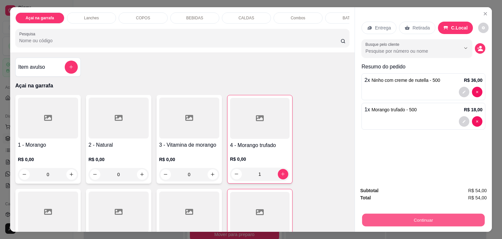
click at [394, 220] on button "Continuar" at bounding box center [423, 220] width 123 height 13
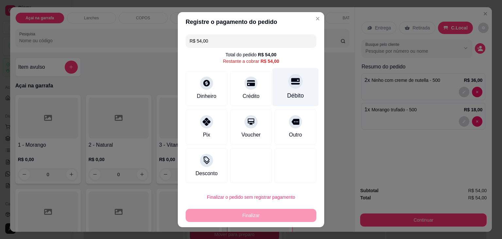
click at [291, 91] on div "Débito" at bounding box center [296, 87] width 46 height 38
type input "R$ 0,00"
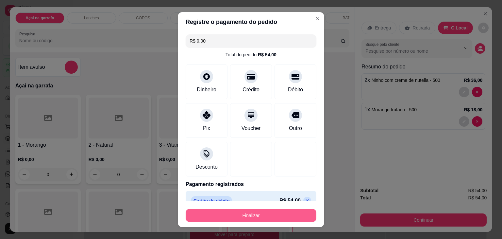
click at [262, 214] on button "Finalizar" at bounding box center [251, 215] width 131 height 13
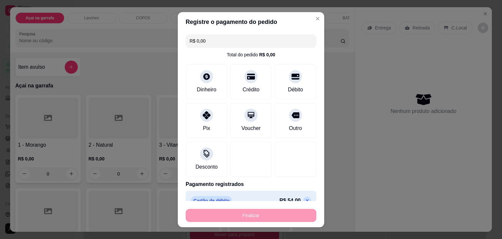
type input "0"
type input "-R$ 54,00"
